Goal: Task Accomplishment & Management: Manage account settings

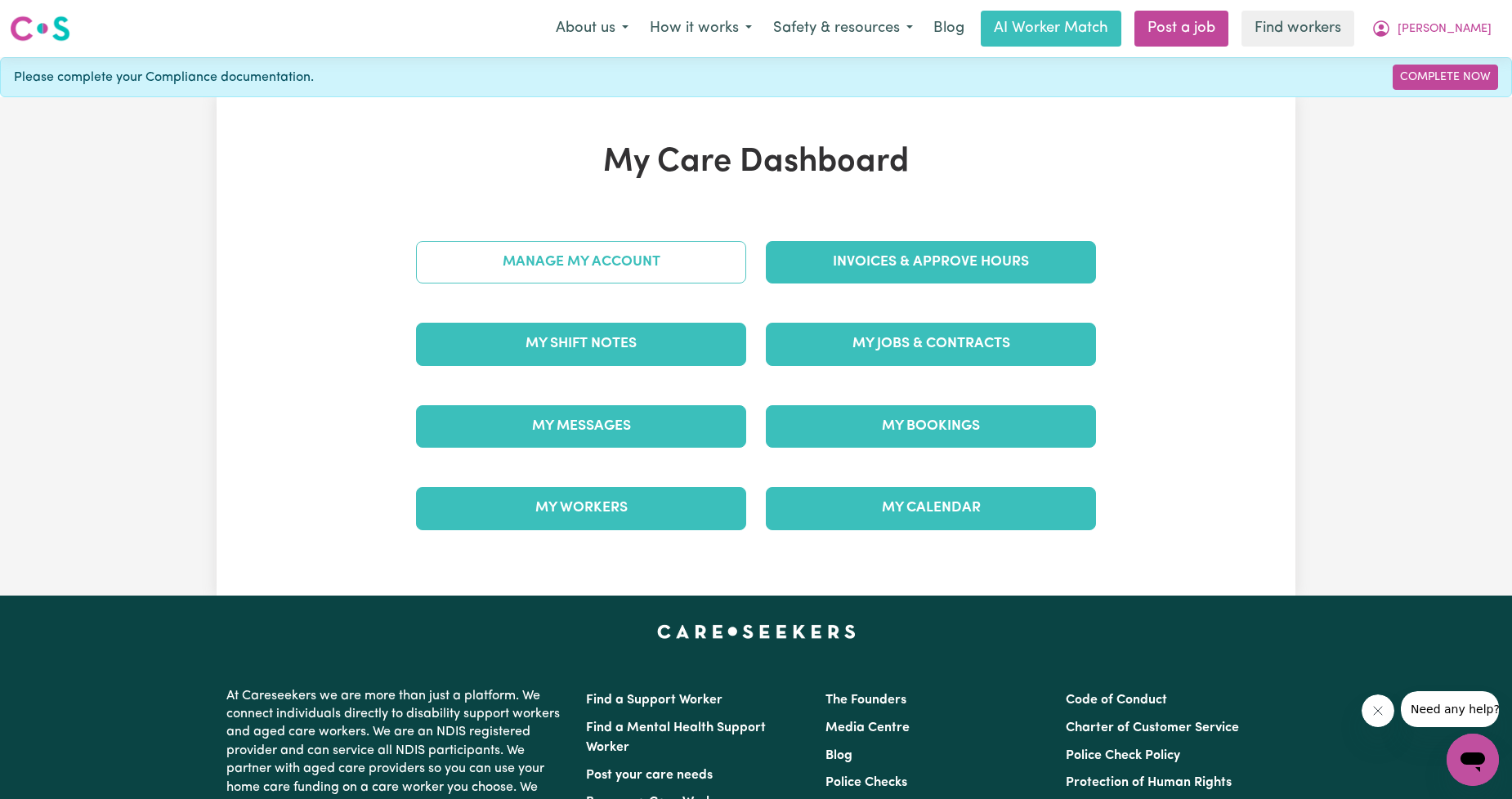
click at [664, 261] on link "Manage My Account" at bounding box center [581, 262] width 330 height 42
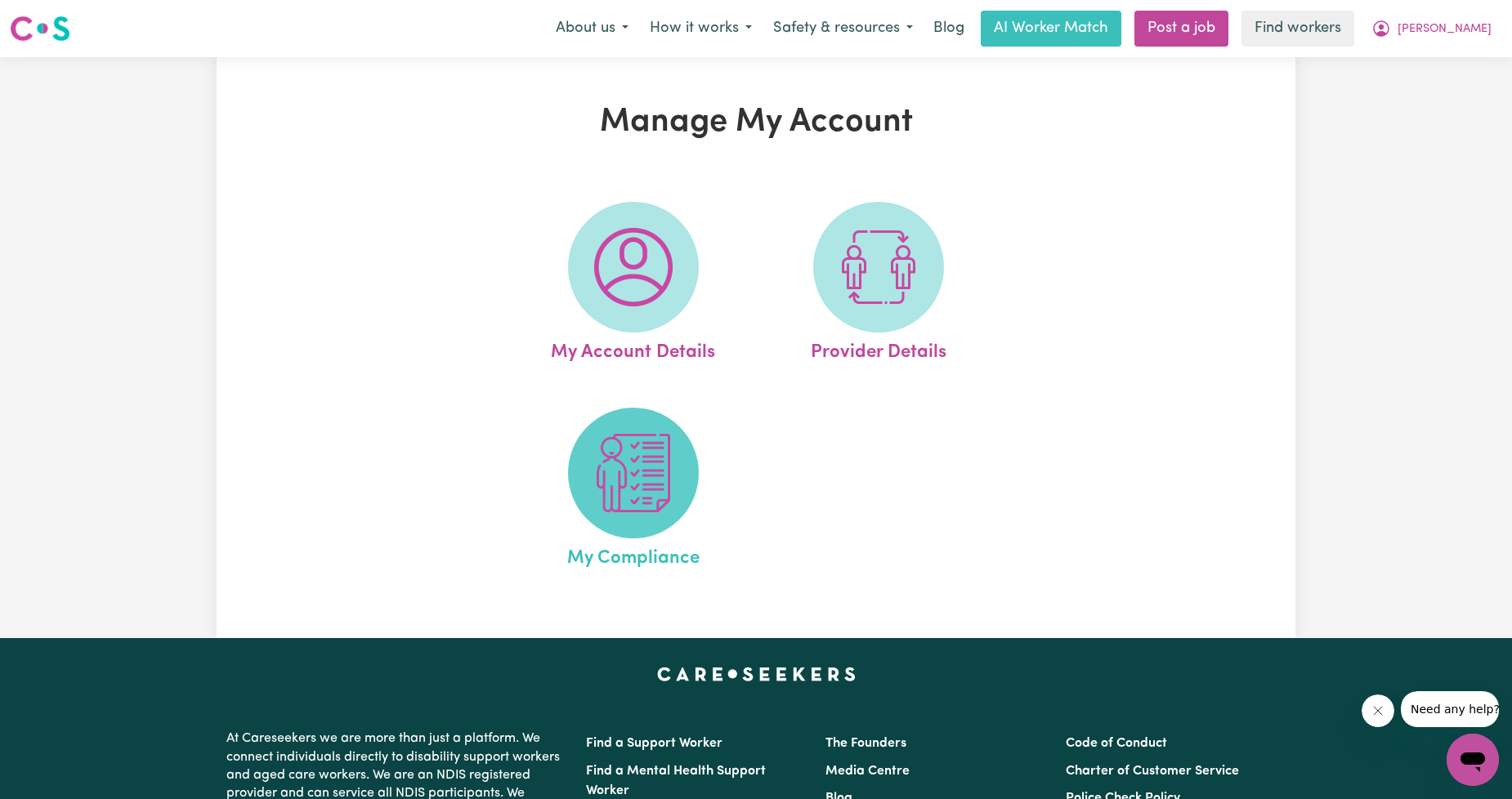
click at [618, 450] on img at bounding box center [633, 473] width 78 height 78
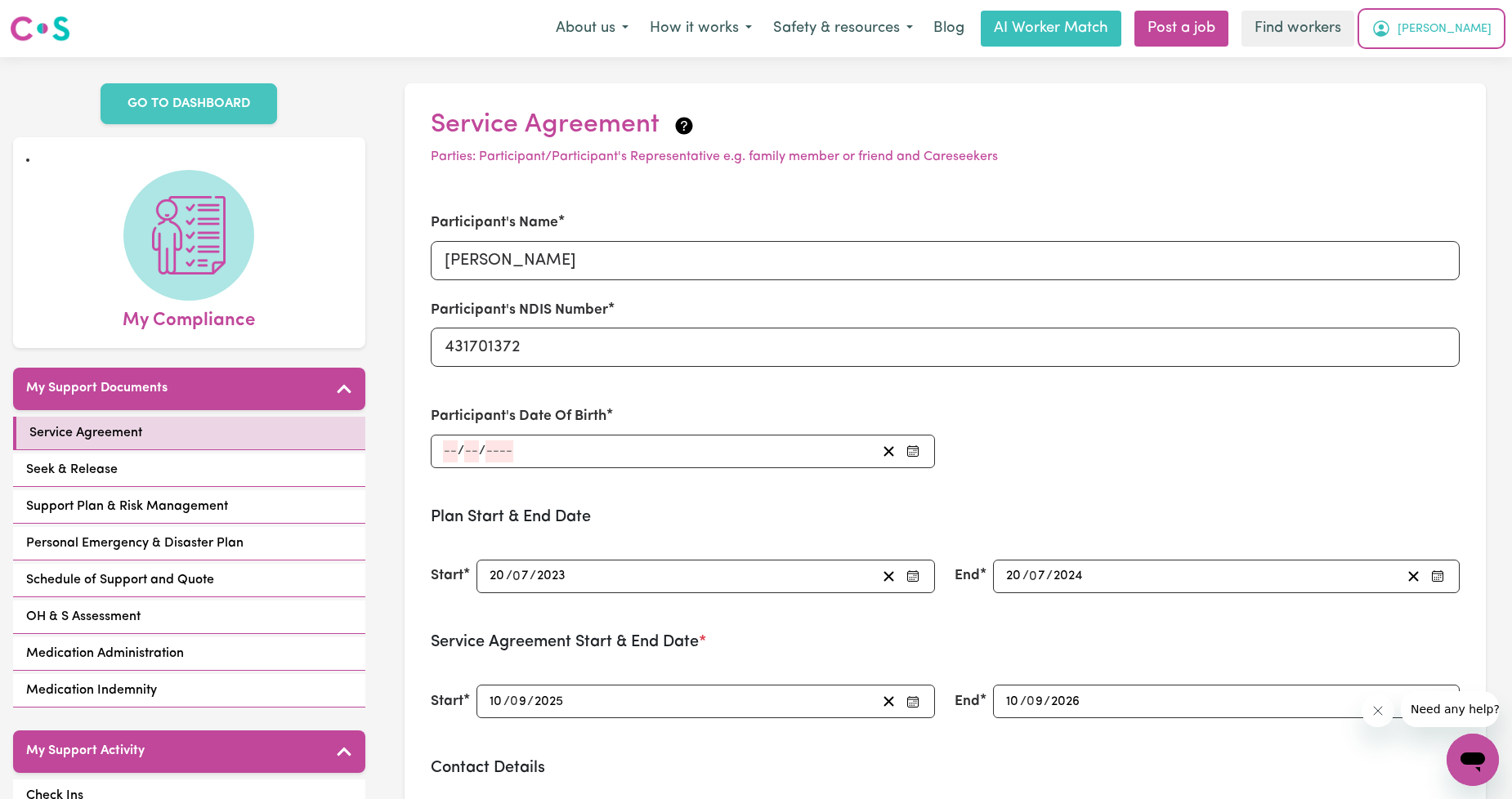
click at [1457, 33] on span "[PERSON_NAME]" at bounding box center [1445, 29] width 94 height 18
click at [1438, 59] on link "My Dashboard" at bounding box center [1437, 63] width 129 height 31
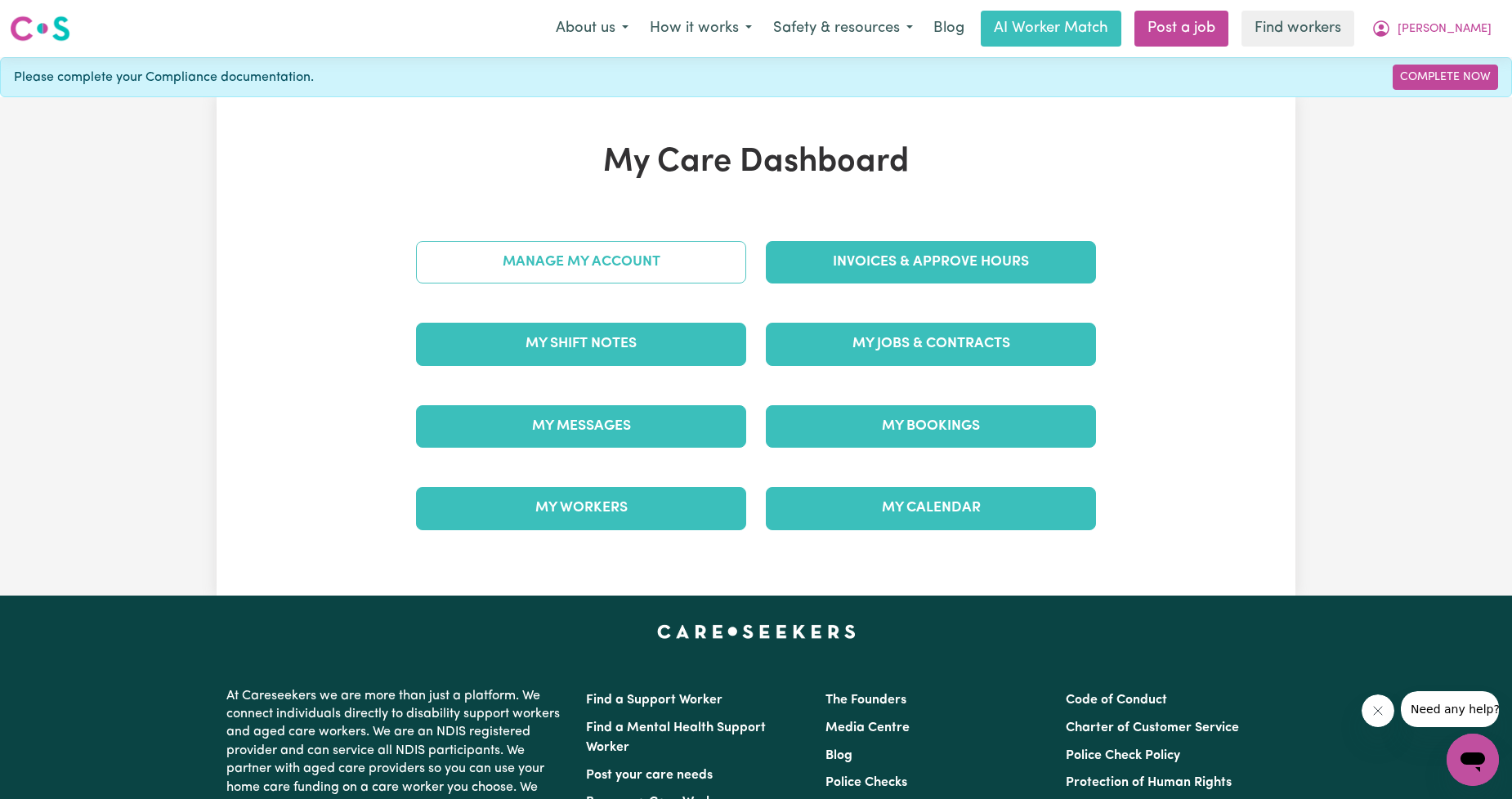
click at [422, 259] on link "Manage My Account" at bounding box center [581, 262] width 330 height 42
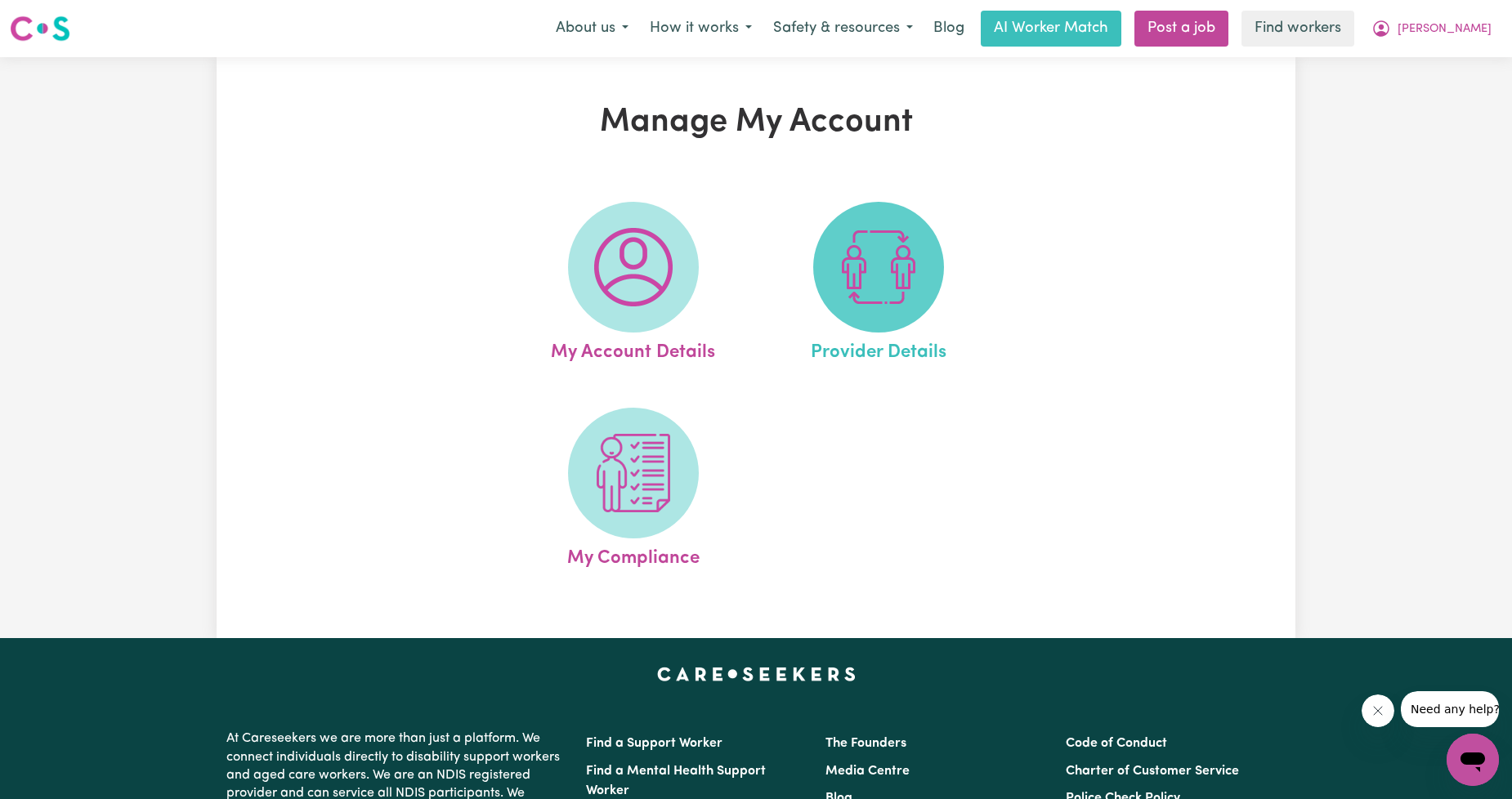
click at [875, 275] on img at bounding box center [878, 267] width 78 height 78
select select "NDIS_FUNDING_PLAN_MANAGED"
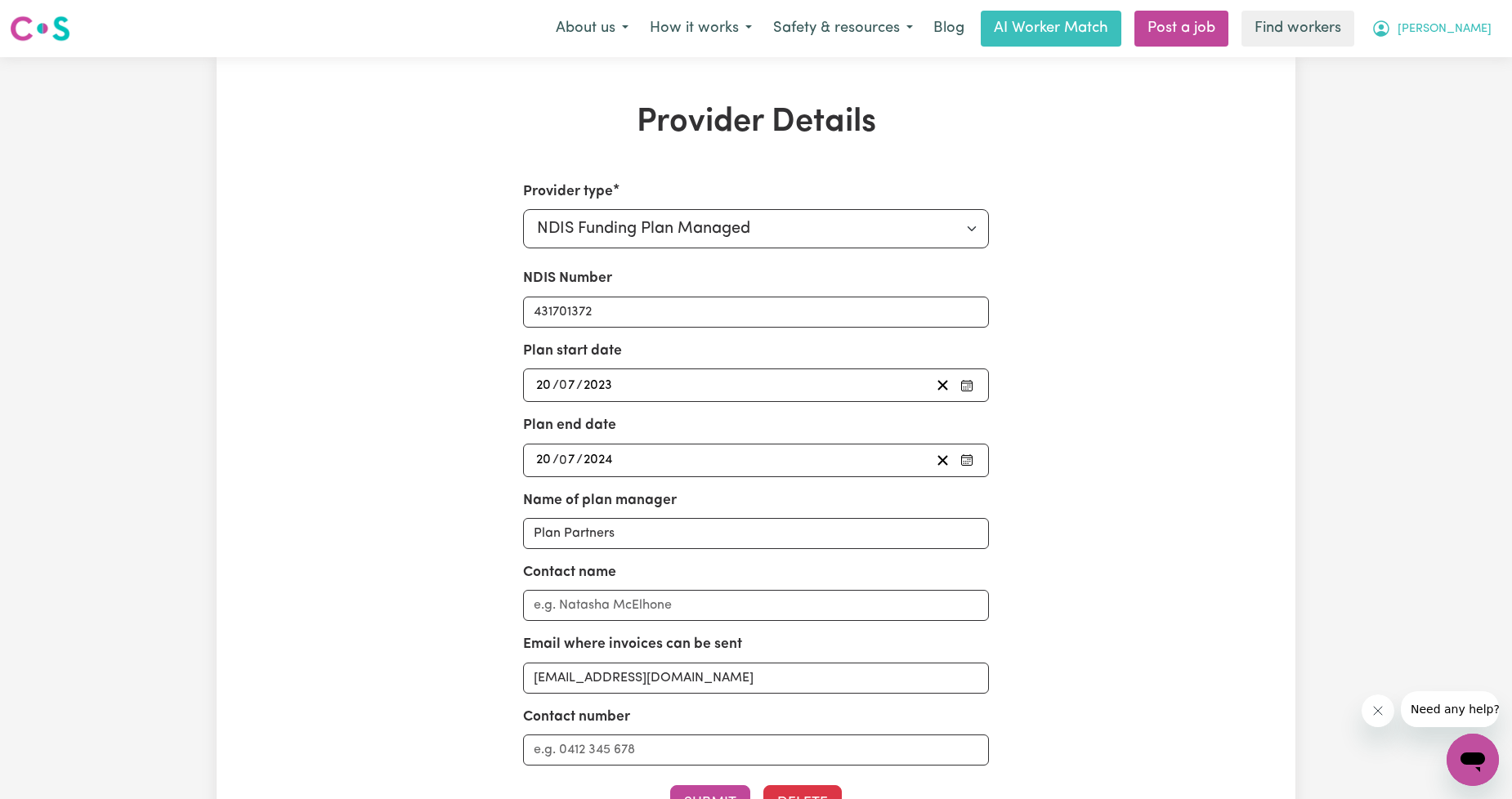
click at [1439, 20] on button "[PERSON_NAME]" at bounding box center [1432, 28] width 141 height 34
click at [1421, 45] on button "[PERSON_NAME]" at bounding box center [1432, 28] width 141 height 34
click at [1441, 25] on button "[PERSON_NAME]" at bounding box center [1432, 28] width 141 height 34
click at [1422, 55] on link "My Dashboard" at bounding box center [1437, 63] width 129 height 31
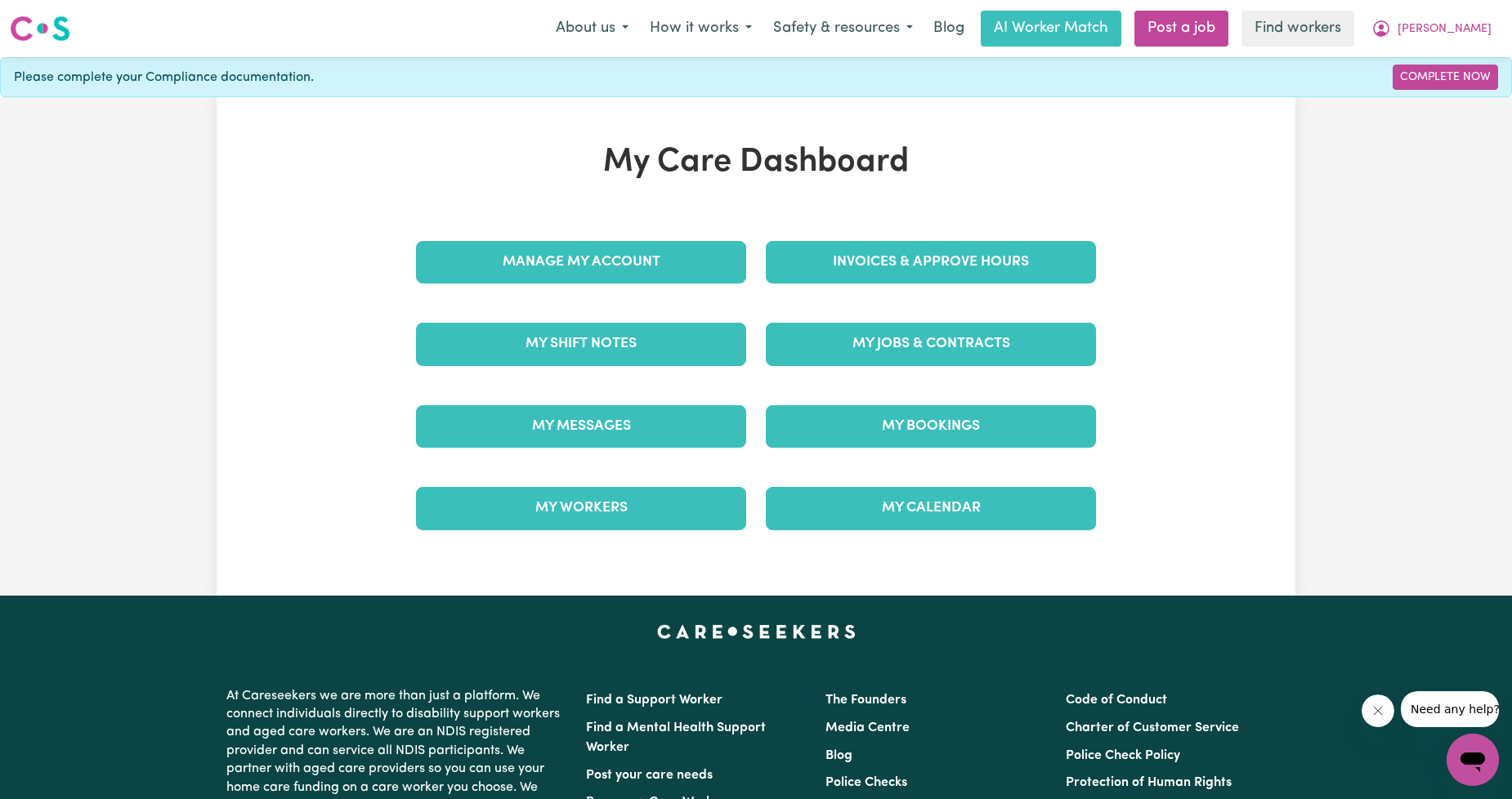
click at [1504, 38] on div "Menu About us How it works Safety & resources Blog AI Worker Match Post a job F…" at bounding box center [756, 28] width 1512 height 38
click at [1469, 29] on span "[PERSON_NAME]" at bounding box center [1445, 29] width 94 height 18
